Goal: Information Seeking & Learning: Learn about a topic

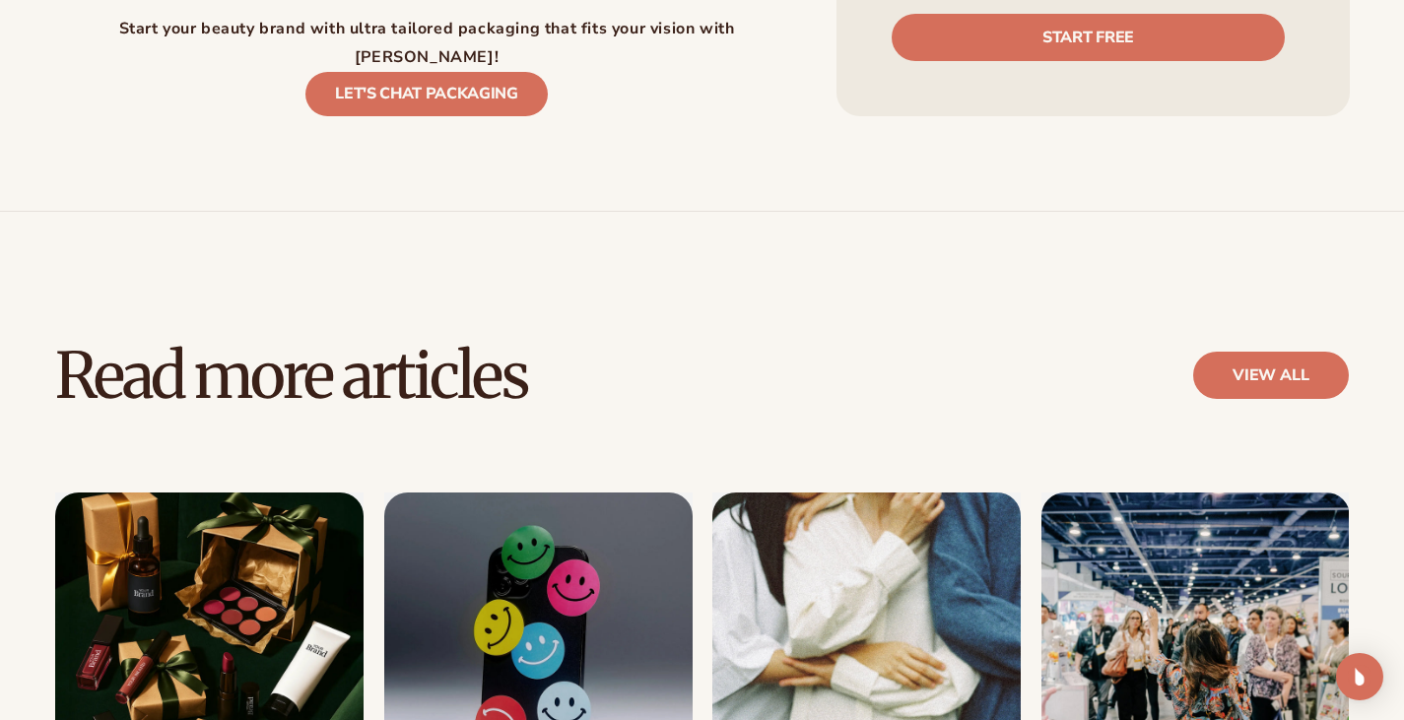
scroll to position [3535, 0]
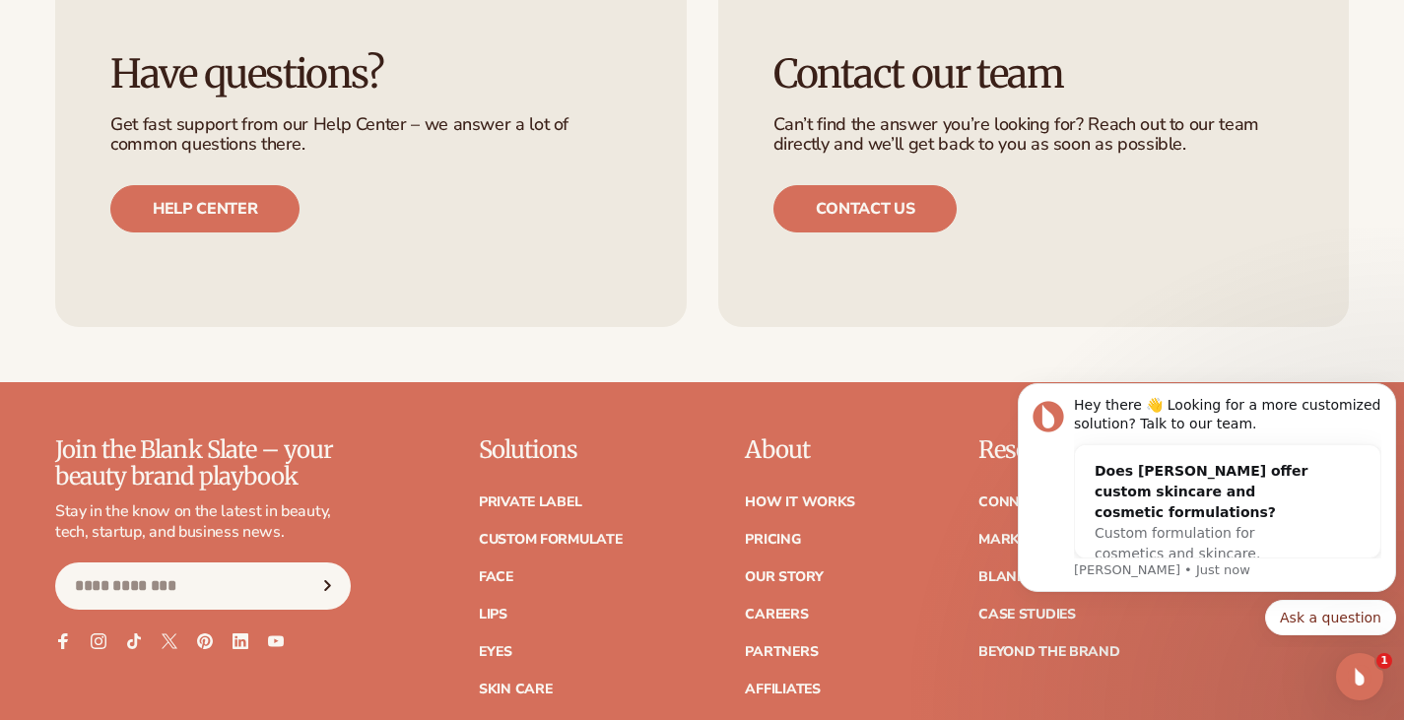
scroll to position [3011, 0]
